Goal: Find specific page/section: Find specific page/section

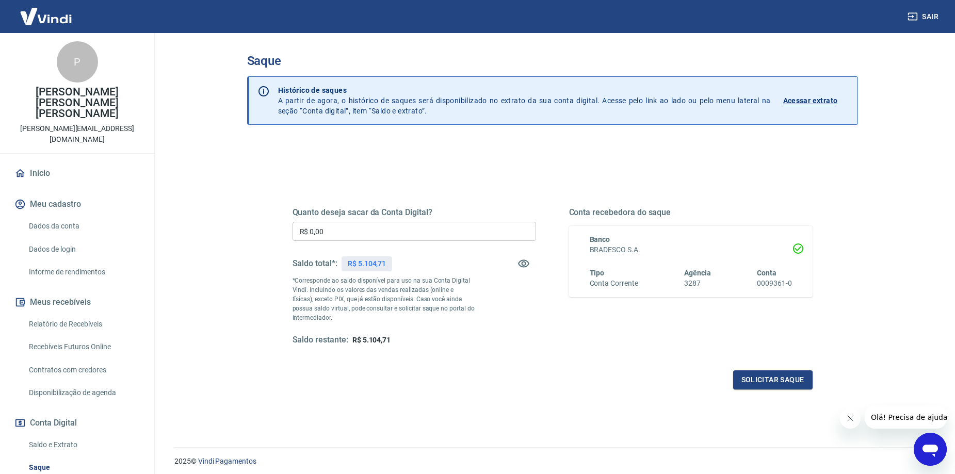
scroll to position [52, 0]
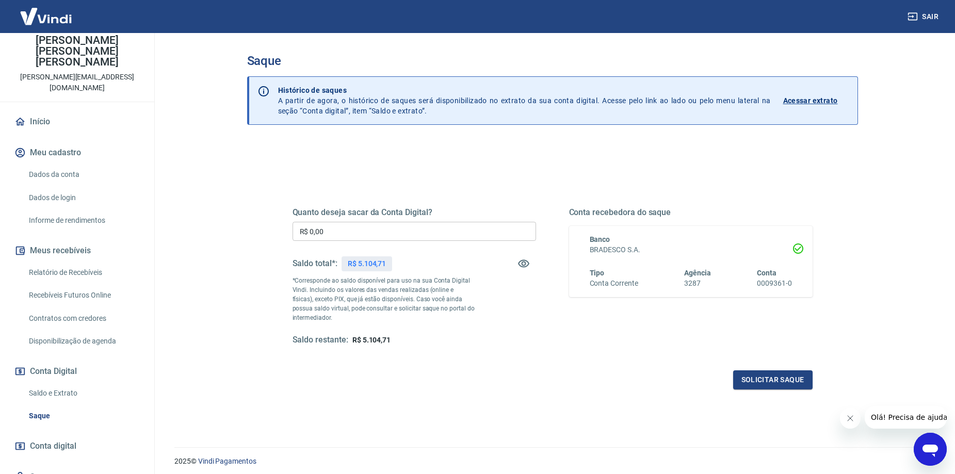
click at [935, 11] on button "Sair" at bounding box center [923, 16] width 37 height 19
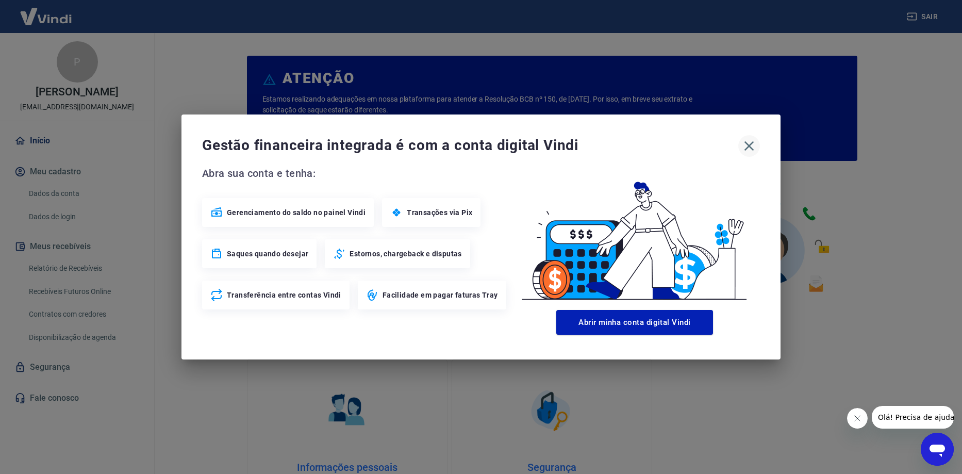
click at [743, 140] on icon "button" at bounding box center [749, 146] width 17 height 17
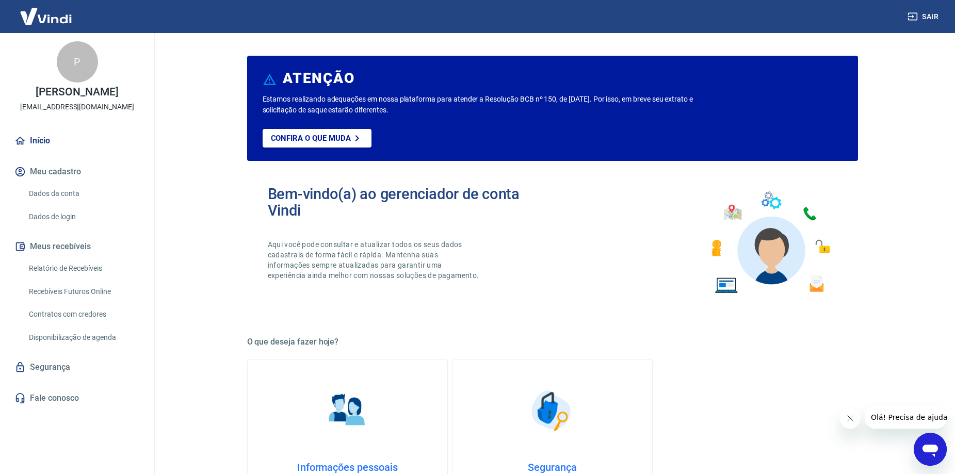
click at [89, 279] on link "Relatório de Recebíveis" at bounding box center [83, 268] width 117 height 21
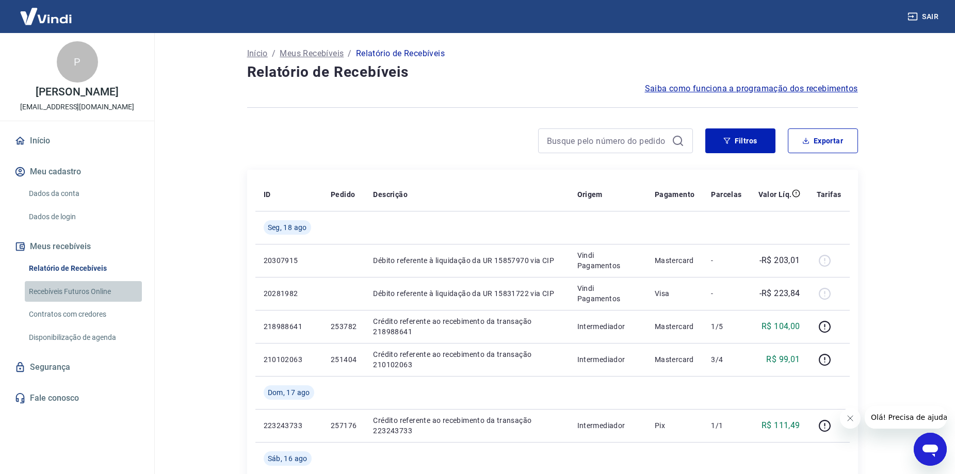
click at [103, 297] on link "Recebíveis Futuros Online" at bounding box center [83, 291] width 117 height 21
